Goal: Find specific page/section: Find specific page/section

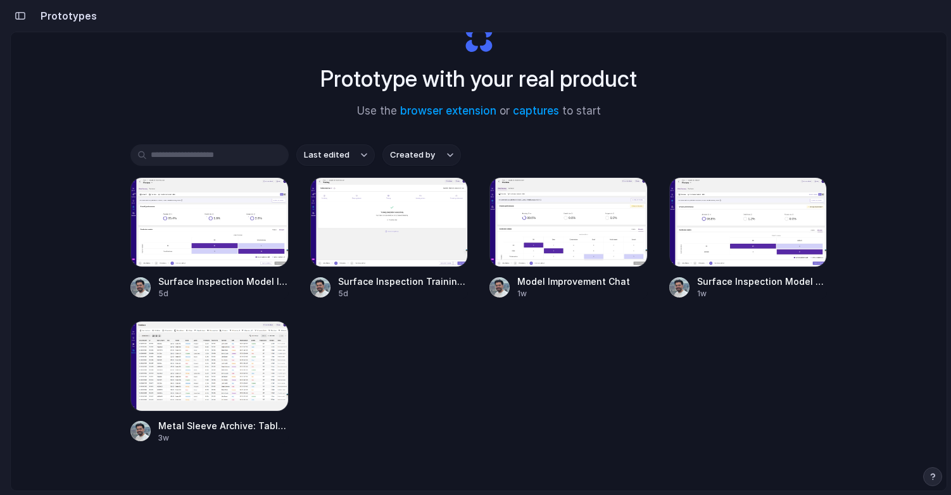
scroll to position [53, 0]
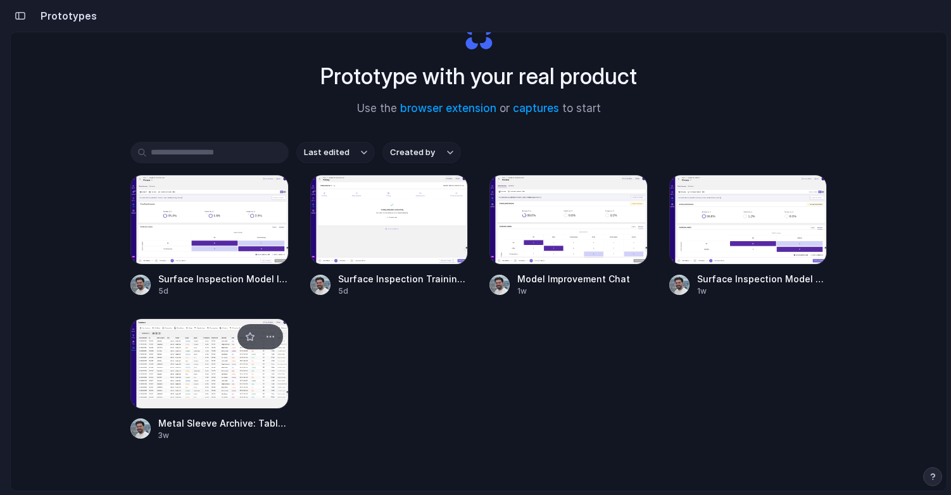
click at [238, 372] on div at bounding box center [209, 363] width 158 height 90
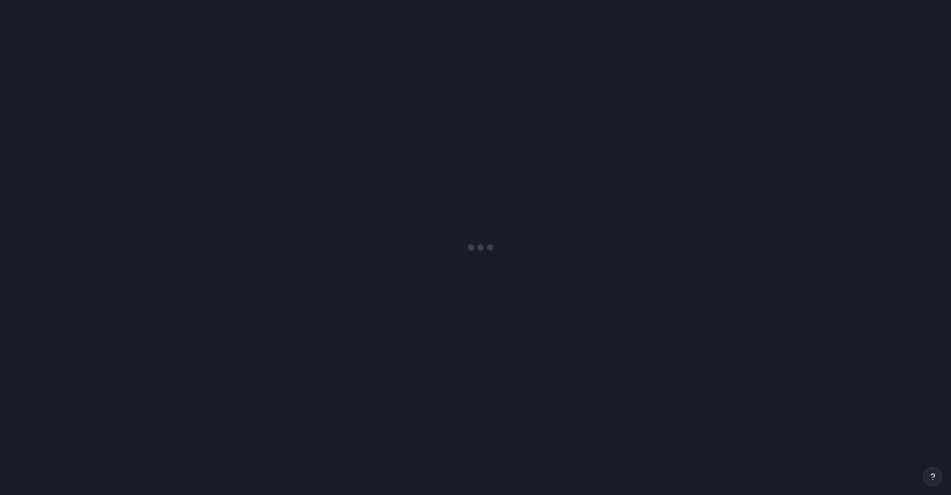
scroll to position [3331, 0]
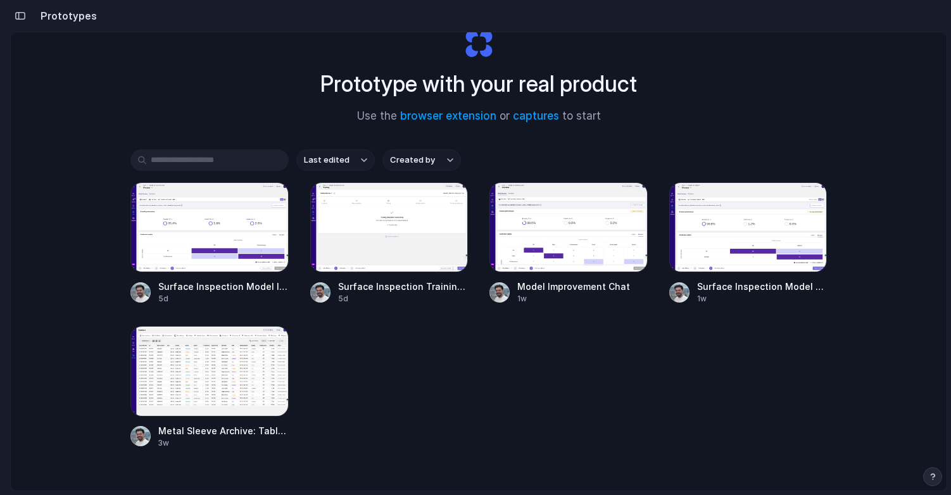
scroll to position [39, 0]
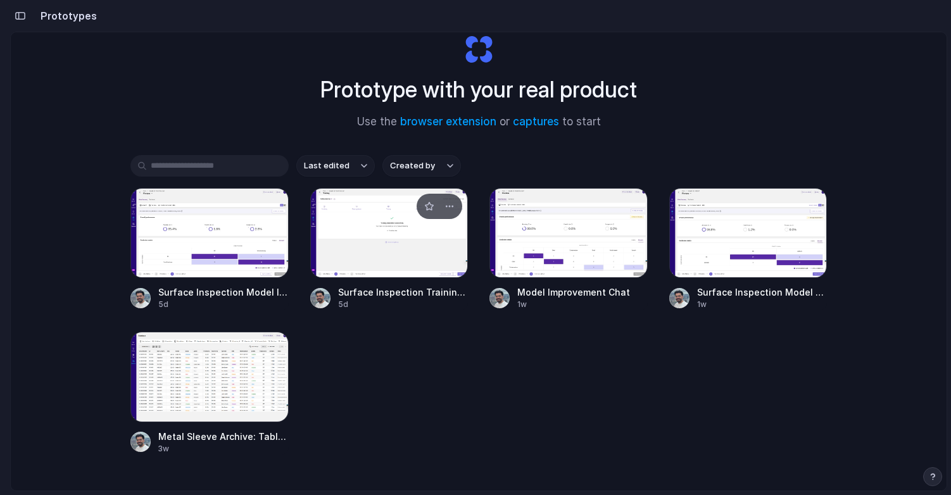
click at [390, 256] on div at bounding box center [389, 233] width 158 height 90
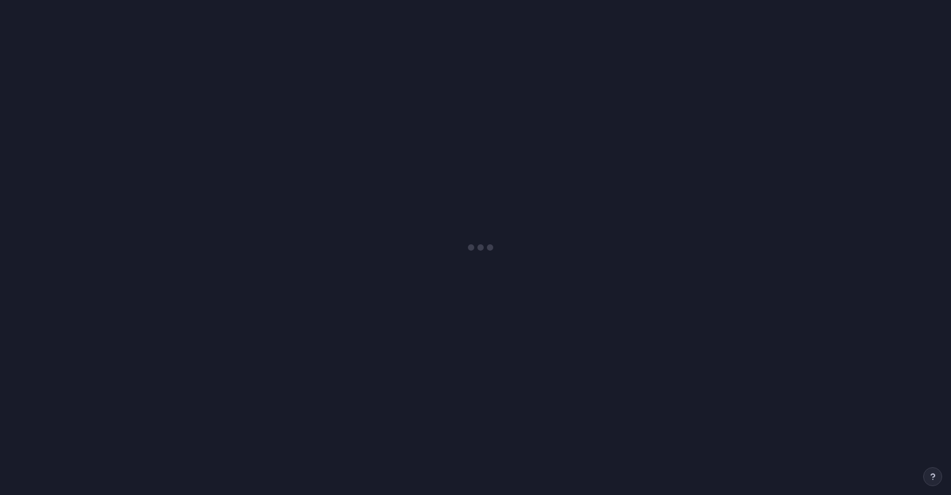
scroll to position [1587, 0]
